Goal: Information Seeking & Learning: Find specific fact

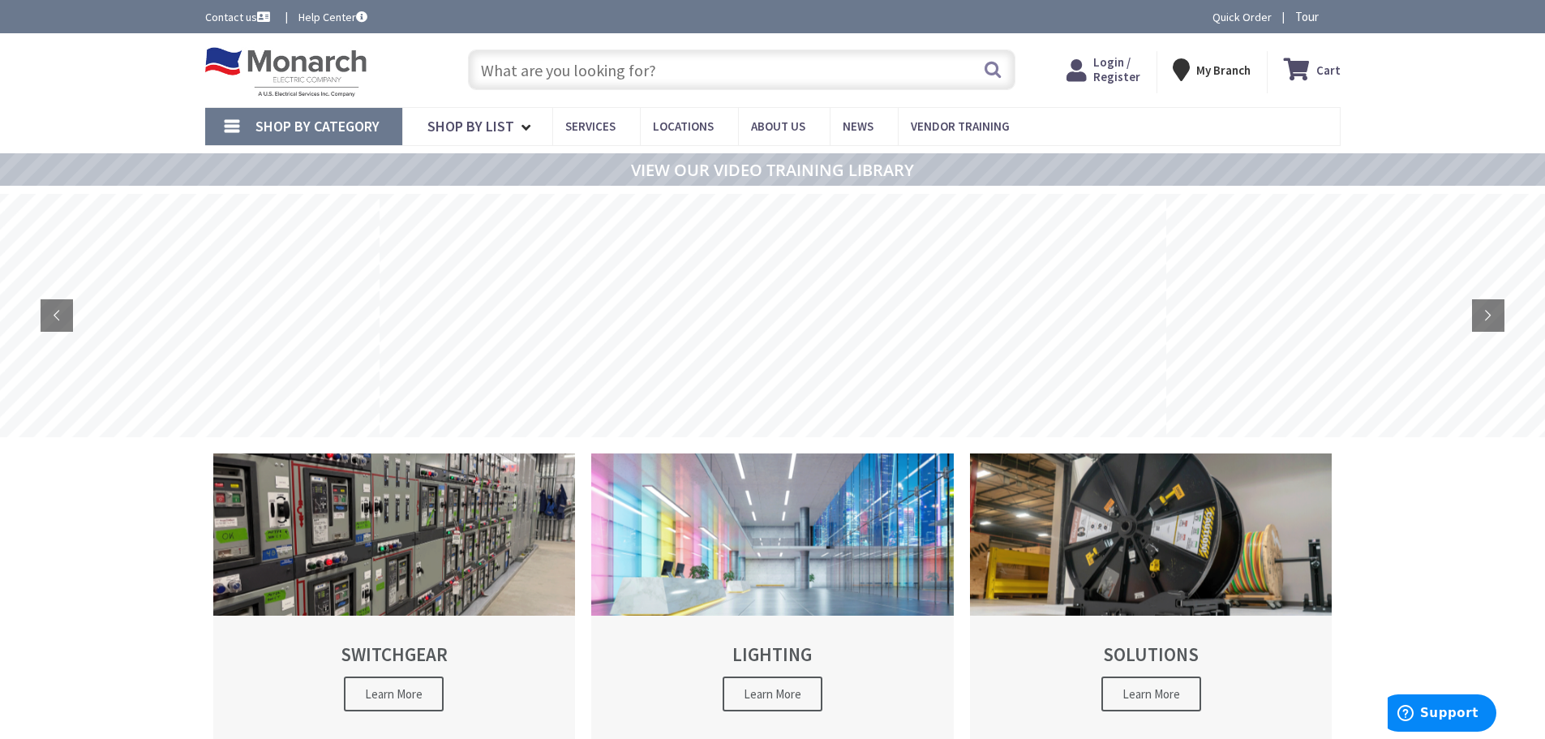
click at [834, 75] on input "text" at bounding box center [742, 69] width 548 height 41
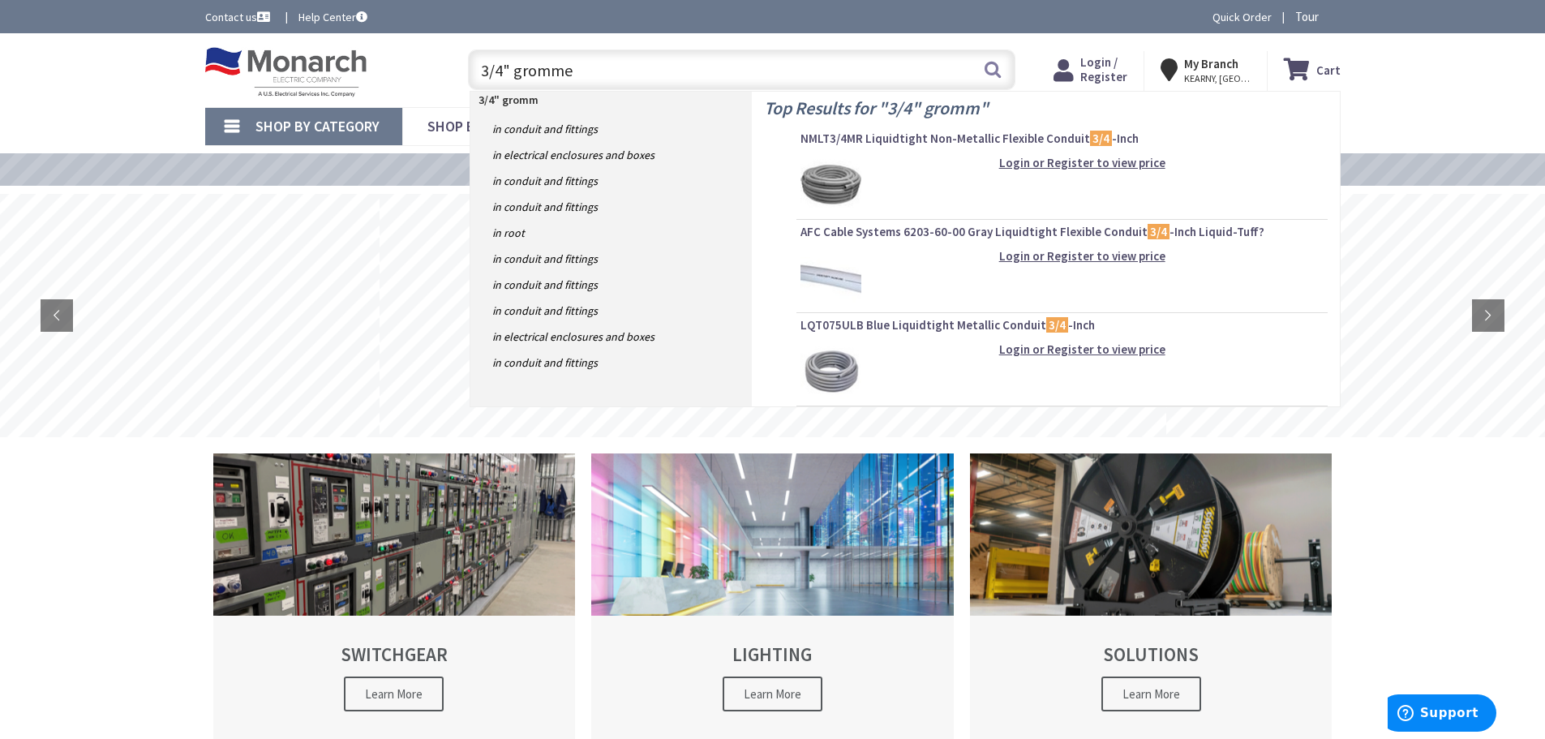
type input "3/4" grommet"
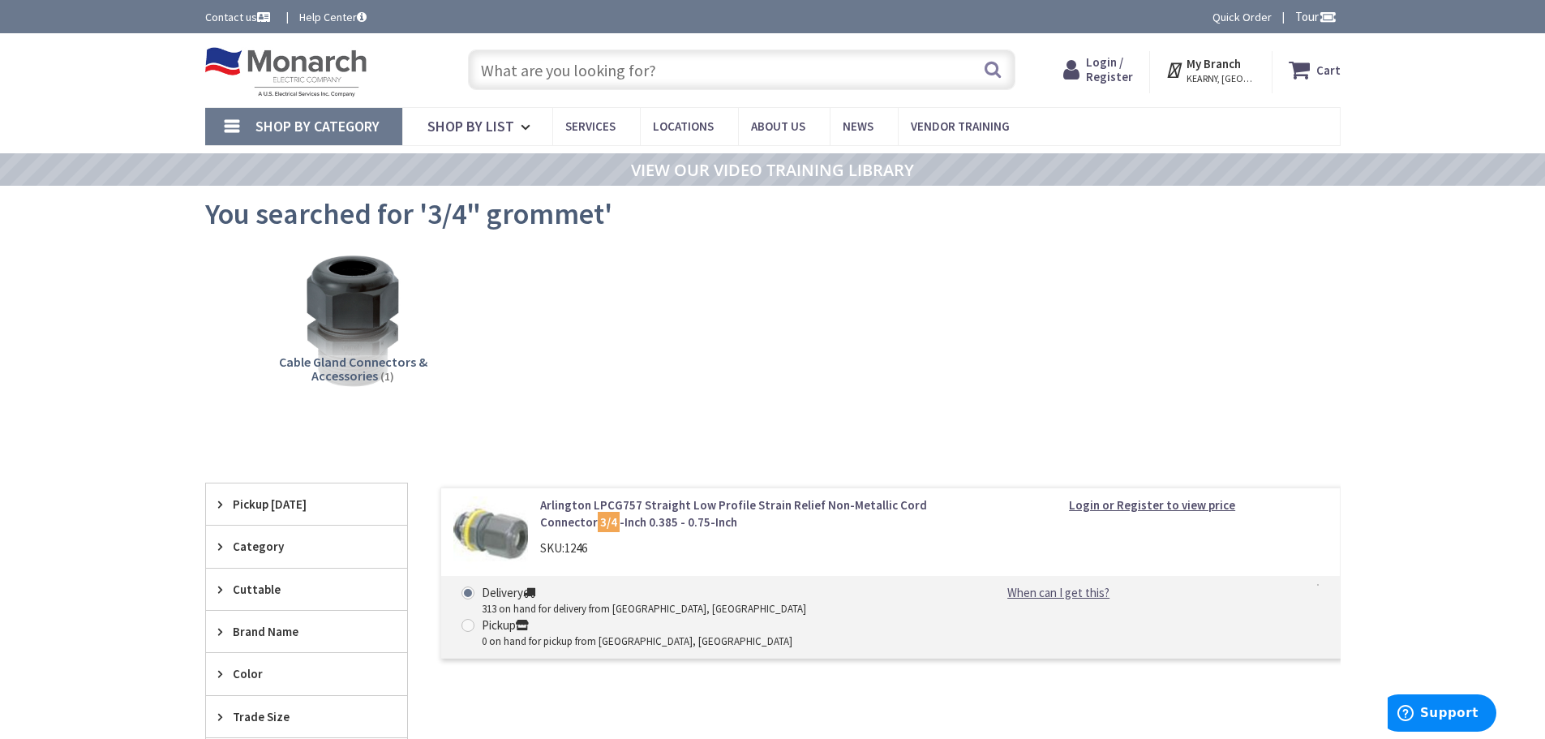
click at [732, 78] on input "text" at bounding box center [742, 69] width 548 height 41
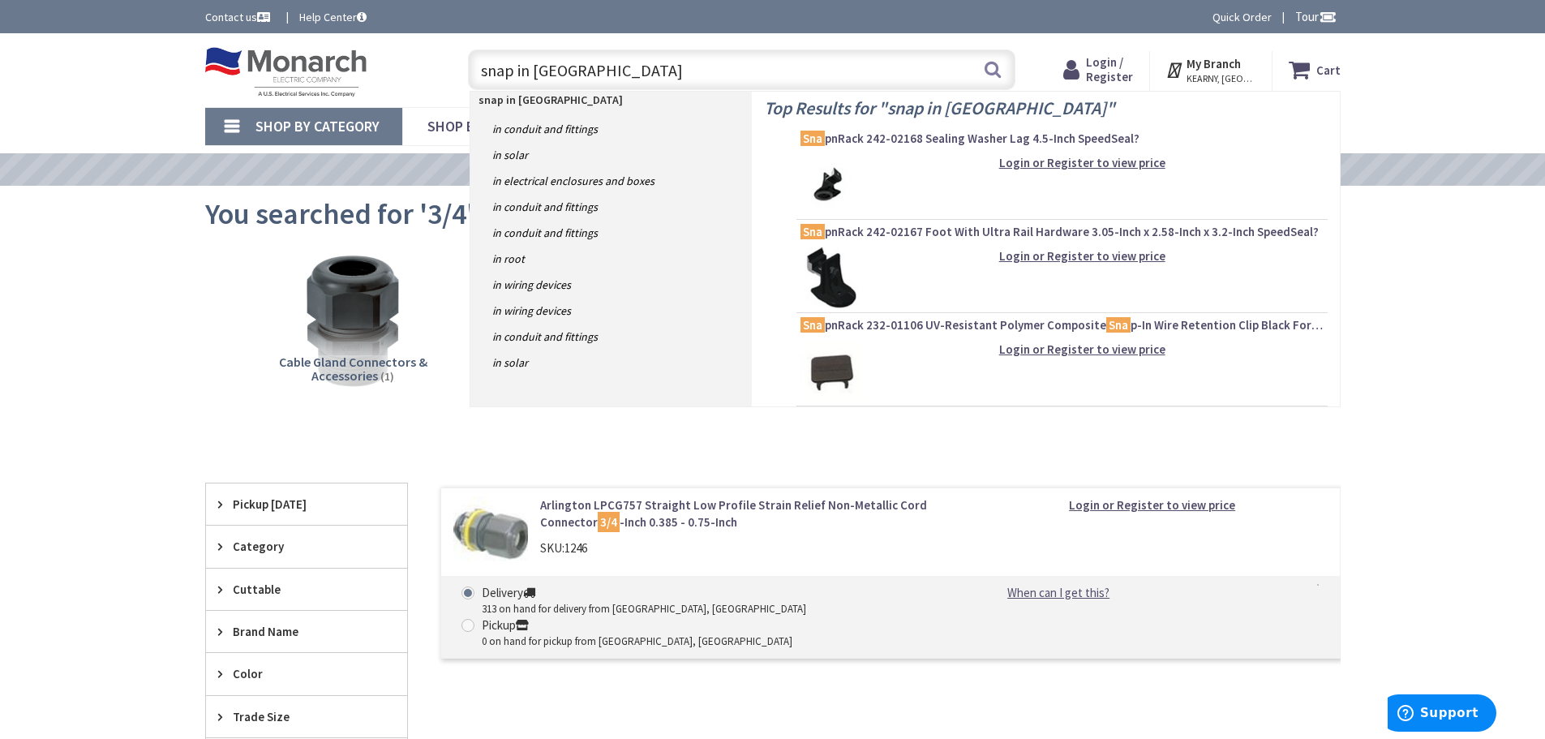
type input "snap in gromet"
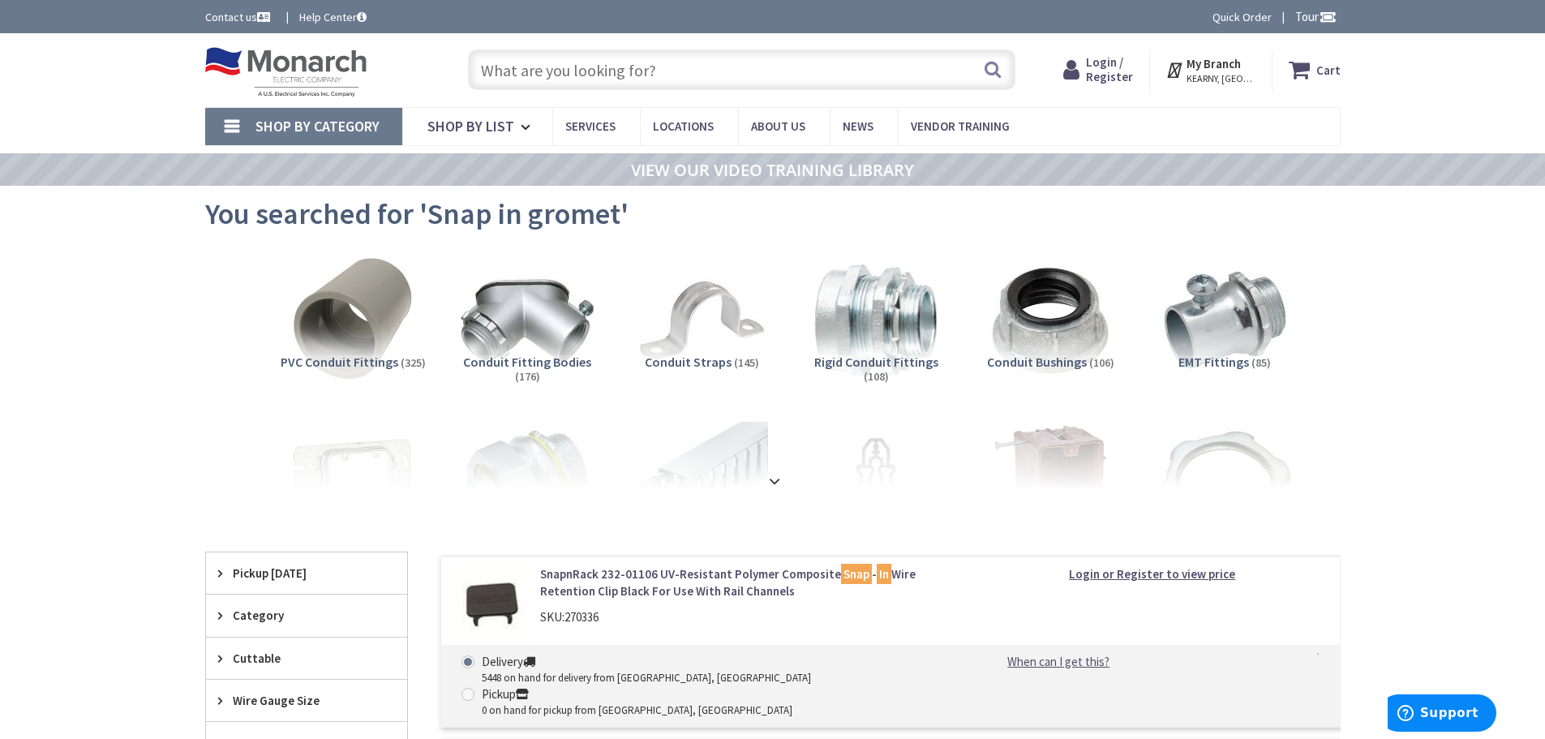
click at [645, 67] on input "text" at bounding box center [742, 69] width 548 height 41
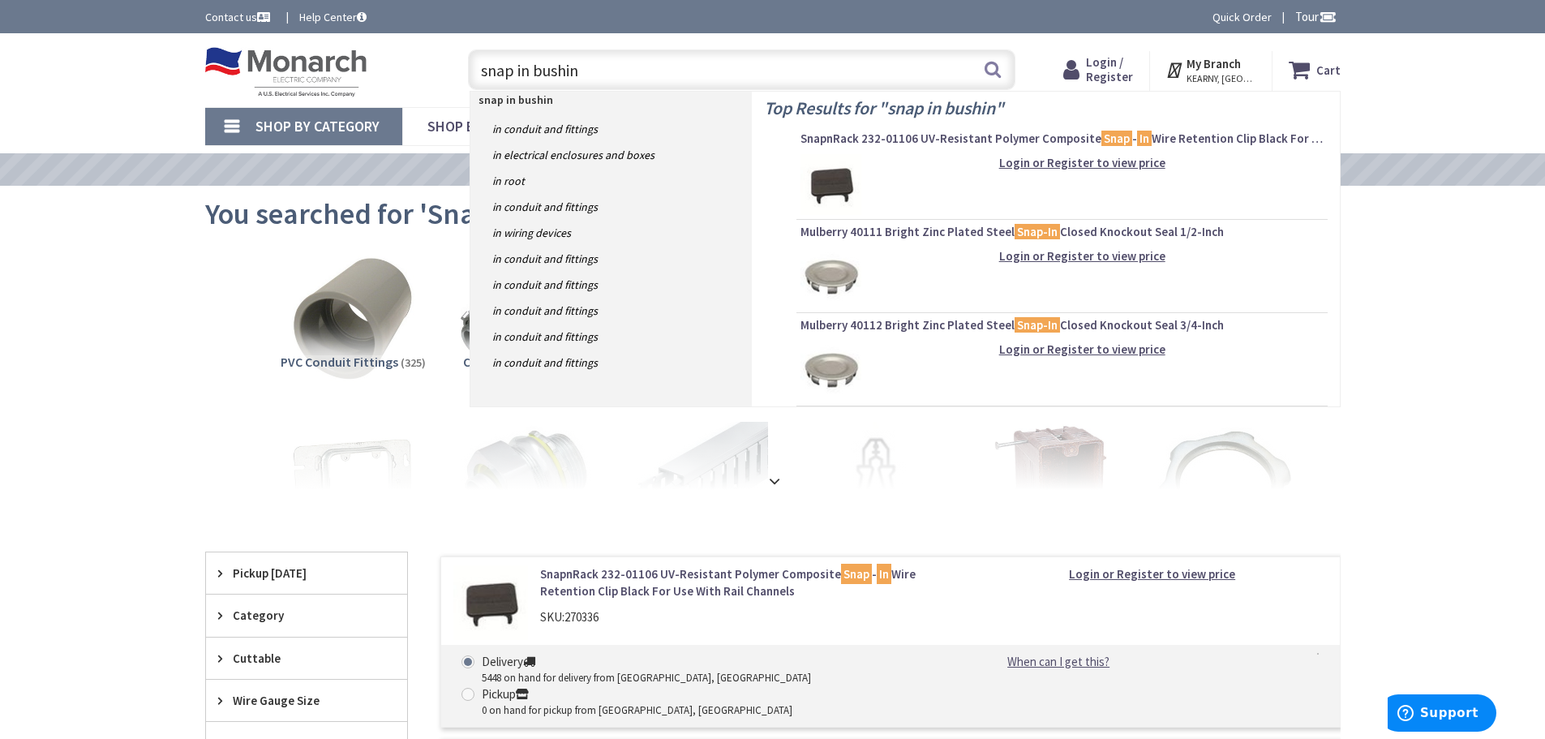
type input "snap in bushing"
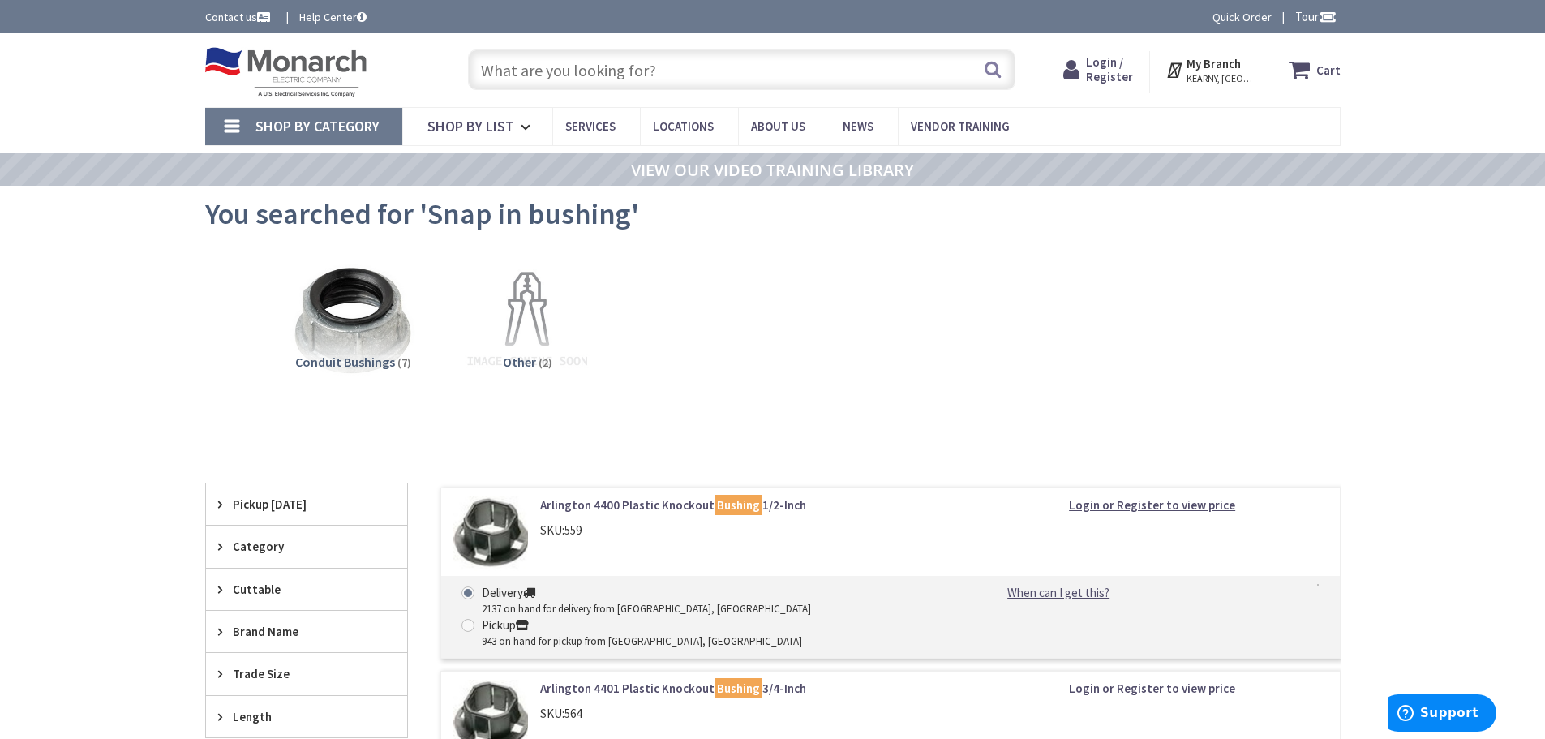
click at [674, 84] on input "text" at bounding box center [742, 69] width 548 height 41
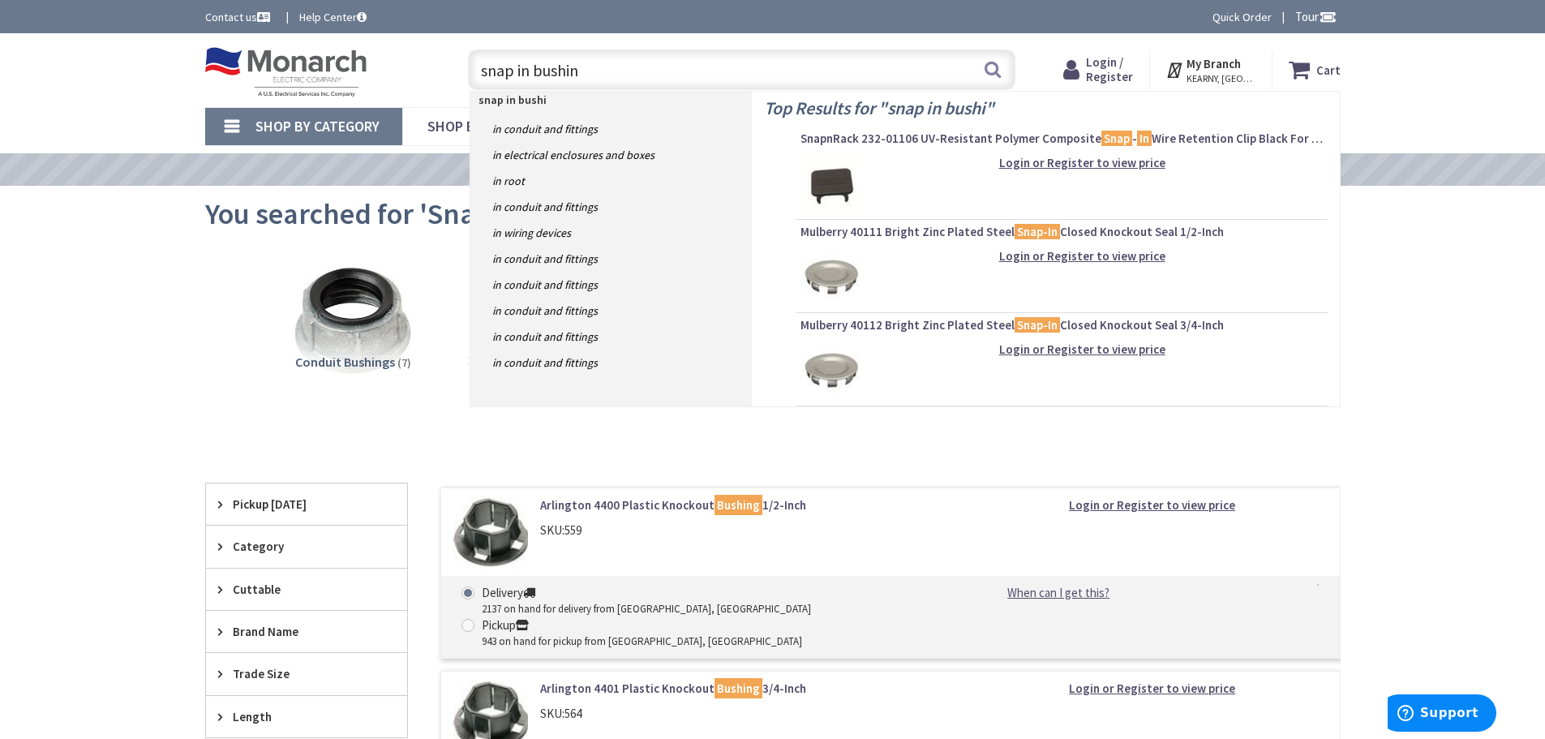
type input "snap in bushing"
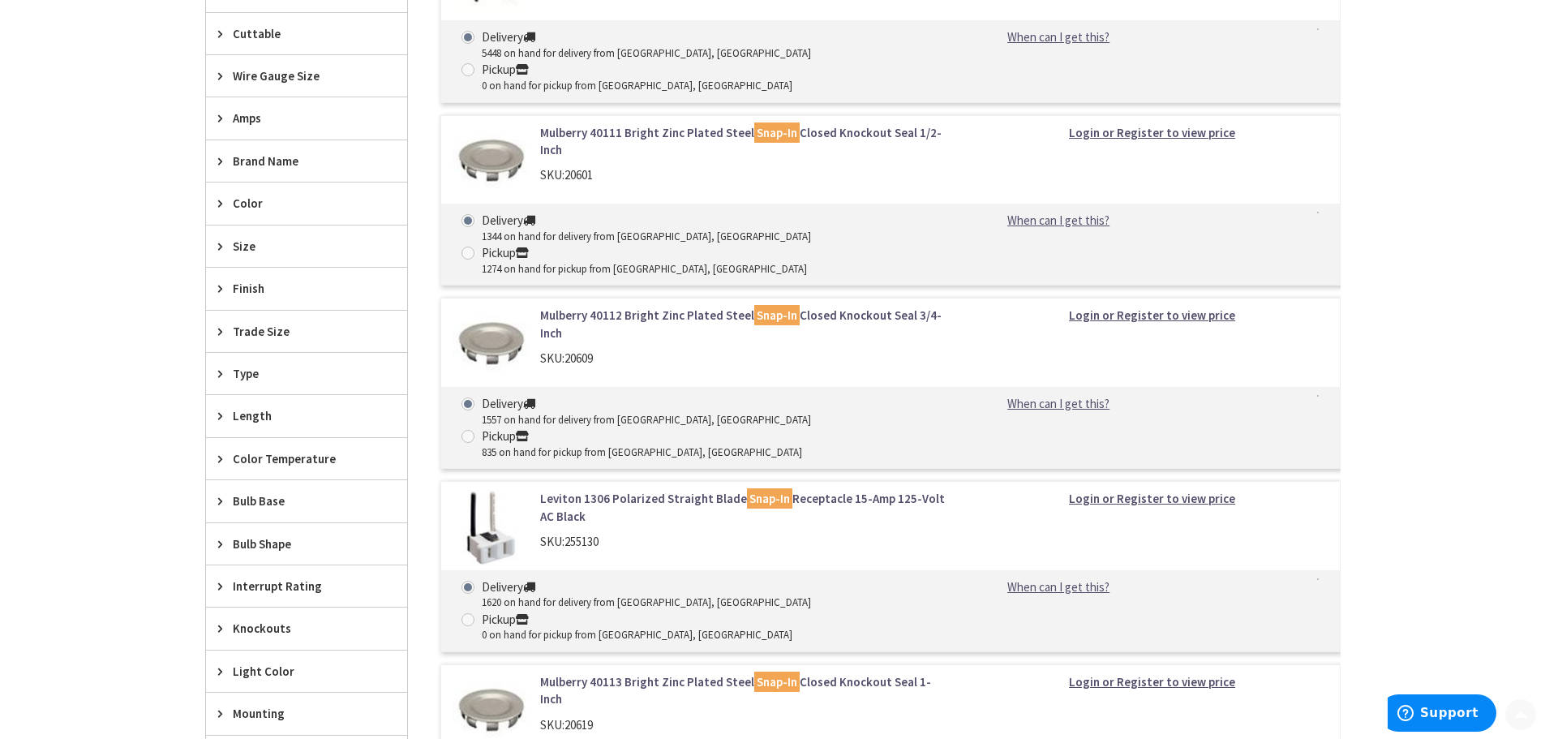
scroll to position [646, 0]
